Goal: Check status: Check status

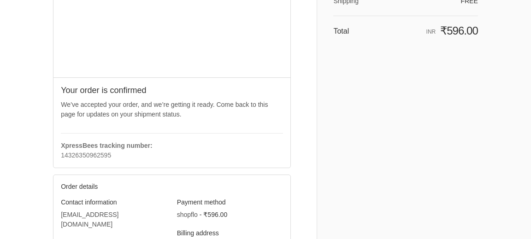
scroll to position [141, 0]
drag, startPoint x: 61, startPoint y: 137, endPoint x: 96, endPoint y: 136, distance: 35.0
click at [96, 142] on strong "XpressBees tracking number:" at bounding box center [106, 145] width 91 height 7
copy strong "XpressBees"
click at [127, 133] on div "XpressBees tracking number: 14326350962595" at bounding box center [172, 146] width 222 height 27
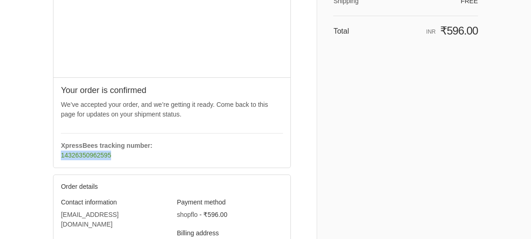
drag, startPoint x: 60, startPoint y: 147, endPoint x: 111, endPoint y: 150, distance: 51.2
click at [111, 150] on div "Your order is confirmed We’ve accepted your order, and we’re getting it ready. …" at bounding box center [171, 122] width 237 height 90
copy link "14326350962595"
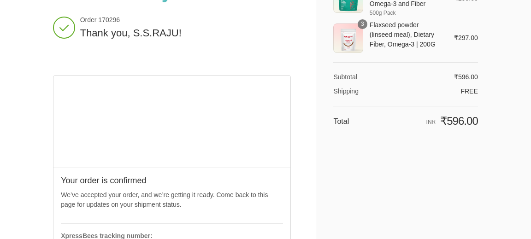
scroll to position [52, 0]
